Goal: Navigation & Orientation: Find specific page/section

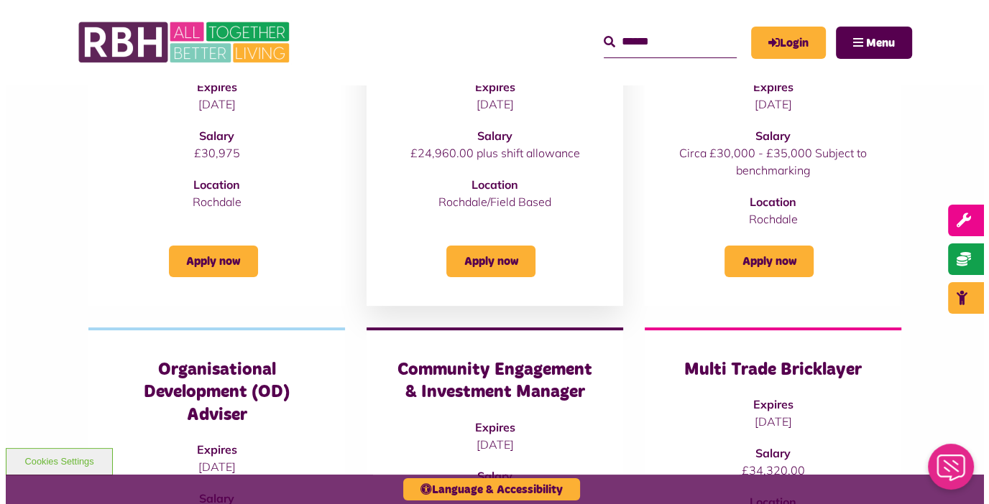
scroll to position [359, 0]
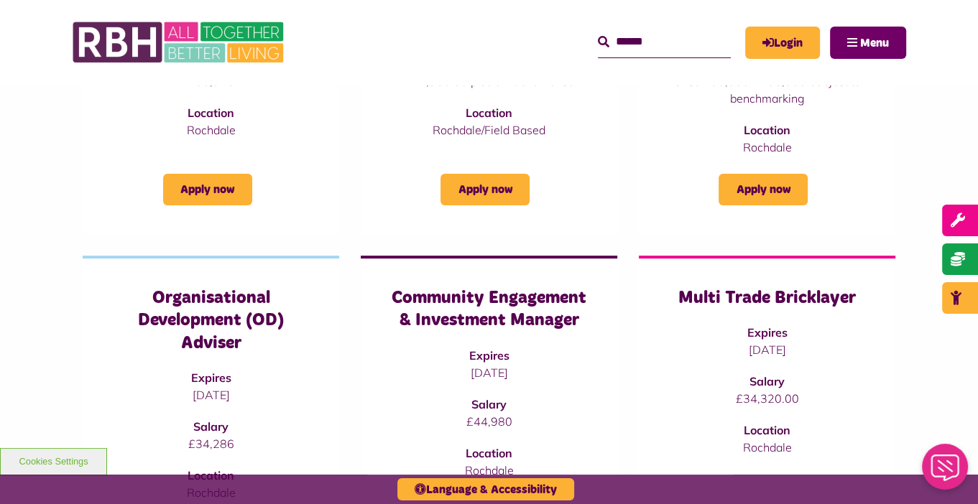
click at [858, 41] on button "Menu" at bounding box center [868, 43] width 76 height 32
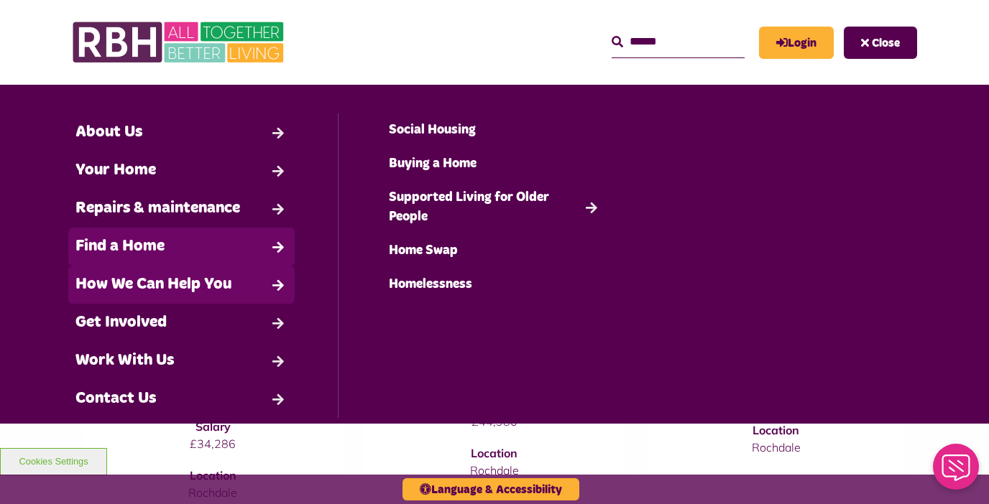
scroll to position [22, 0]
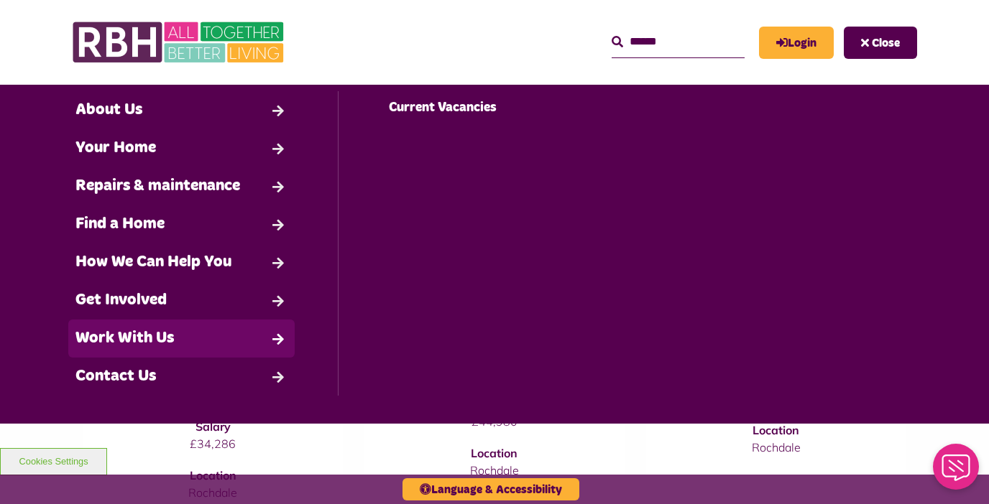
click at [177, 339] on link "Work With Us" at bounding box center [181, 339] width 226 height 38
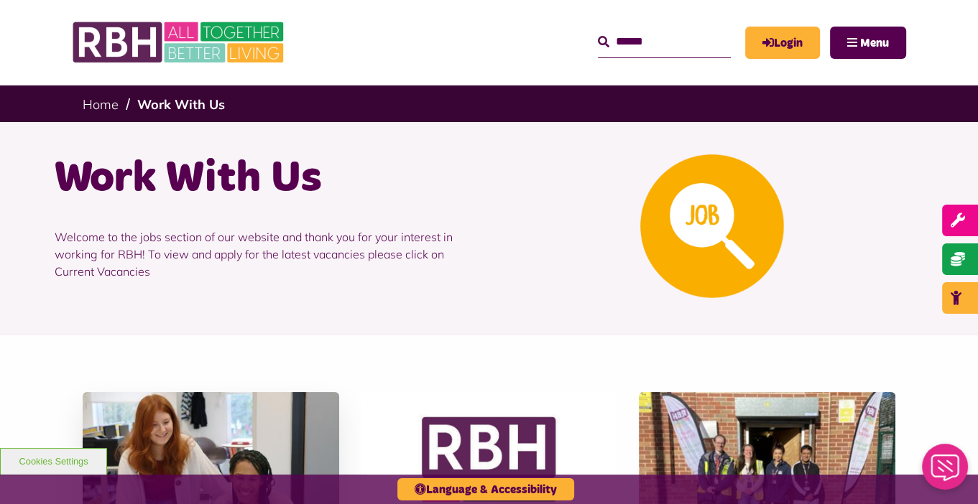
scroll to position [287, 0]
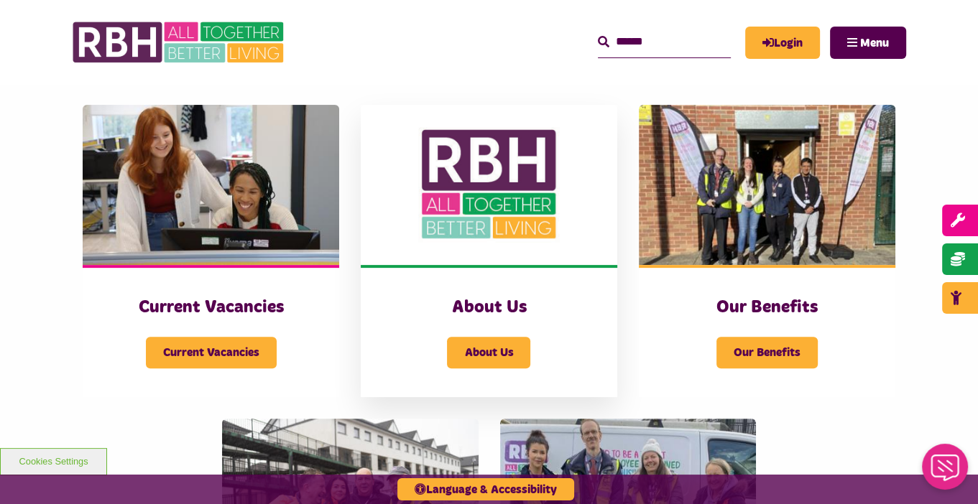
click at [513, 218] on img at bounding box center [489, 185] width 256 height 160
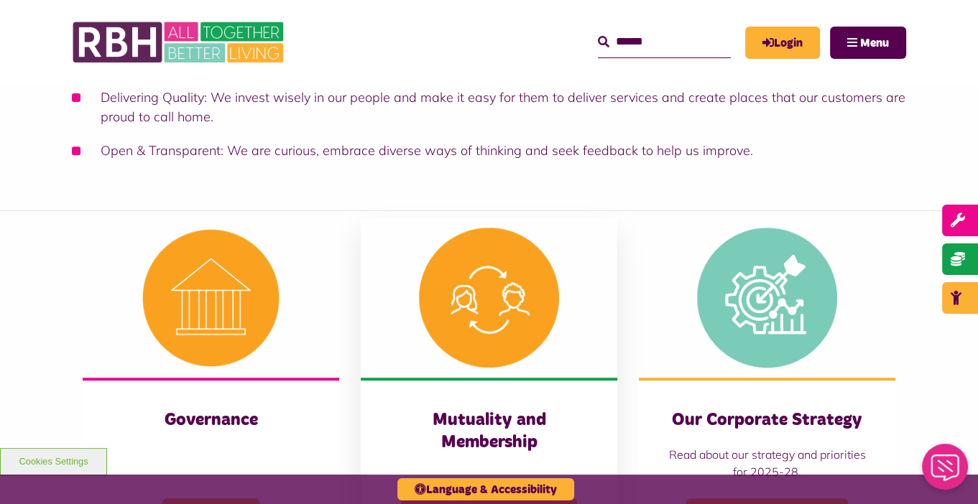
scroll to position [418, 0]
